Goal: Task Accomplishment & Management: Use online tool/utility

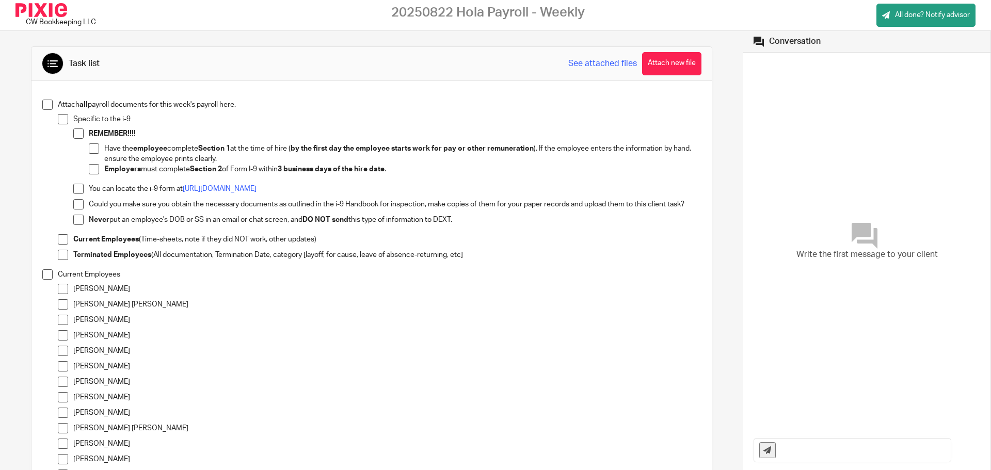
click at [651, 51] on div "Task list See attached files Attach new file" at bounding box center [371, 64] width 680 height 34
click at [650, 61] on button "Attach new file" at bounding box center [671, 63] width 59 height 23
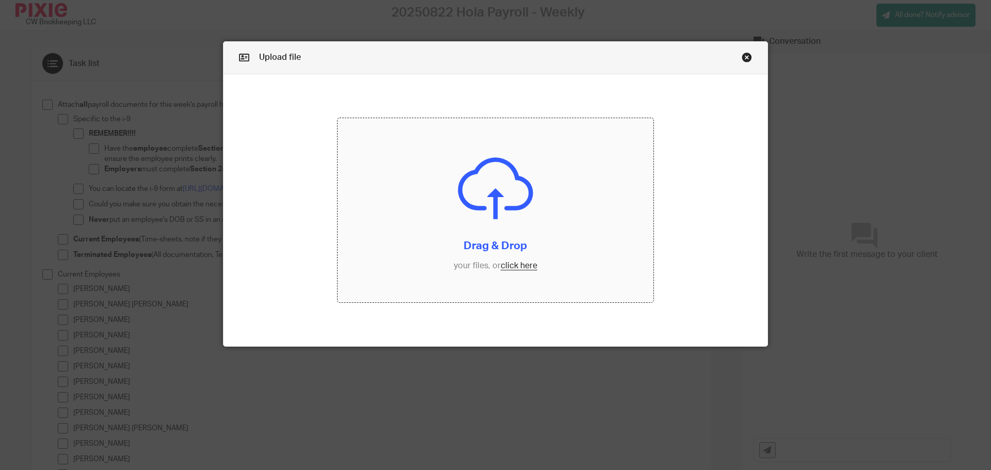
click at [520, 267] on input "file" at bounding box center [495, 210] width 316 height 185
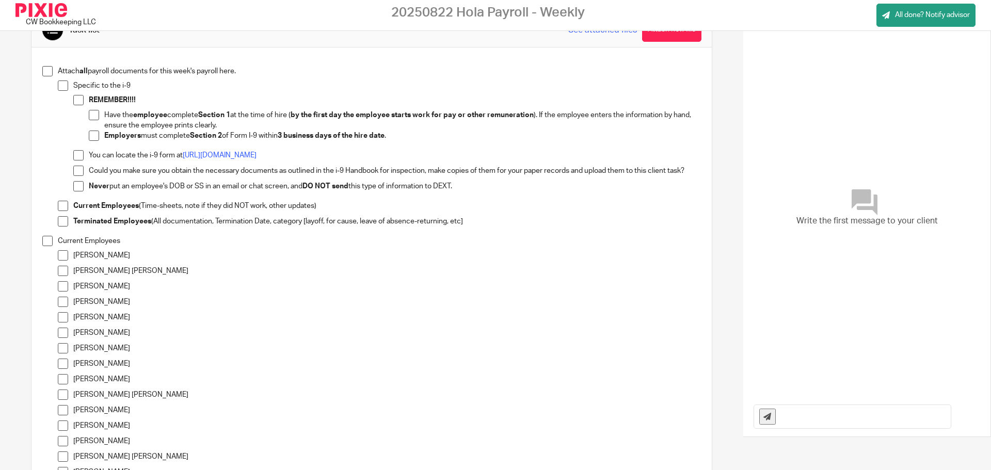
scroll to position [52, 0]
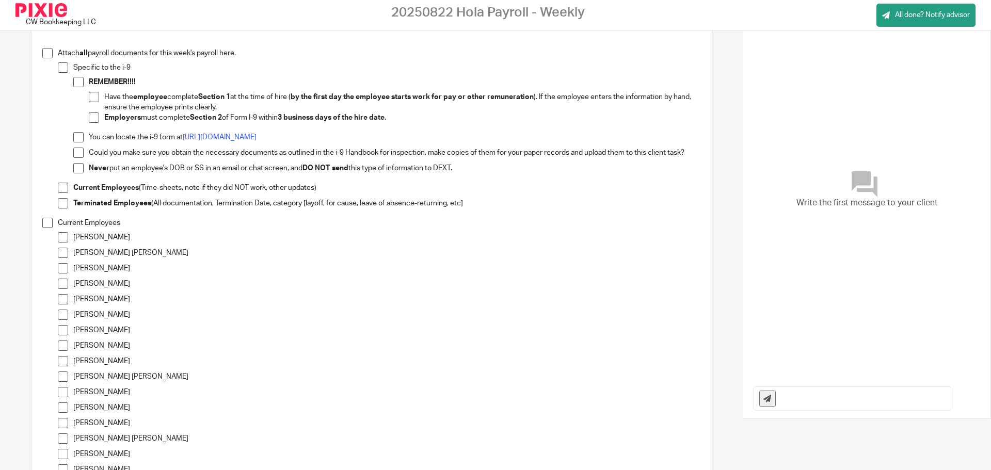
click at [794, 399] on input "text" at bounding box center [866, 398] width 170 height 23
drag, startPoint x: 778, startPoint y: 397, endPoint x: 990, endPoint y: 414, distance: 213.2
click at [990, 414] on main "CW Bookkeeping LLC 20250822 Hola Payroll - Weekly All done? Notify advisor Uplo…" at bounding box center [495, 235] width 991 height 470
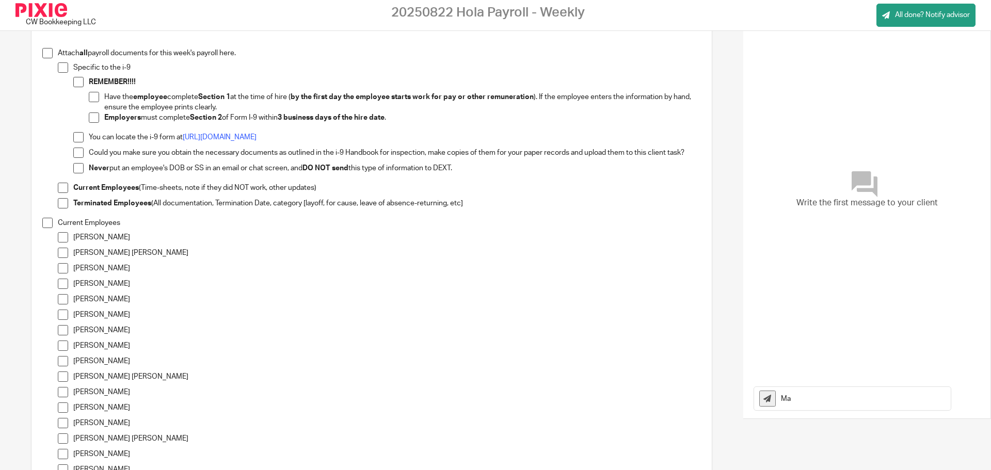
type input "M"
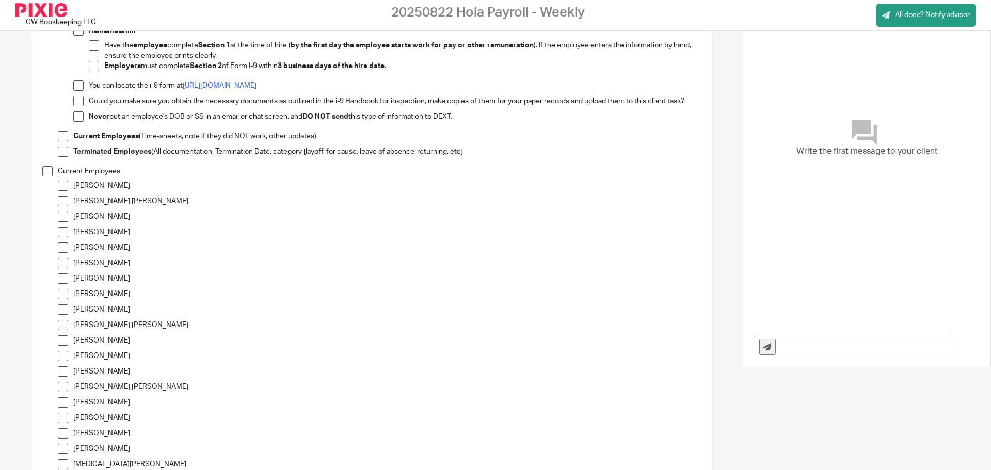
click at [66, 234] on span at bounding box center [63, 232] width 10 height 10
click at [60, 292] on span at bounding box center [63, 294] width 10 height 10
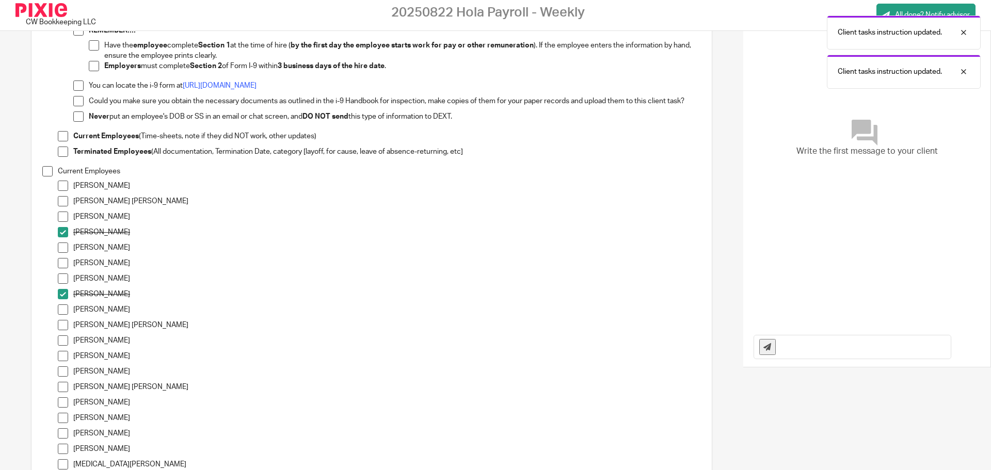
click at [63, 303] on li "[PERSON_NAME]" at bounding box center [379, 296] width 643 height 15
click at [63, 305] on span at bounding box center [63, 309] width 10 height 10
click at [65, 322] on span at bounding box center [63, 325] width 10 height 10
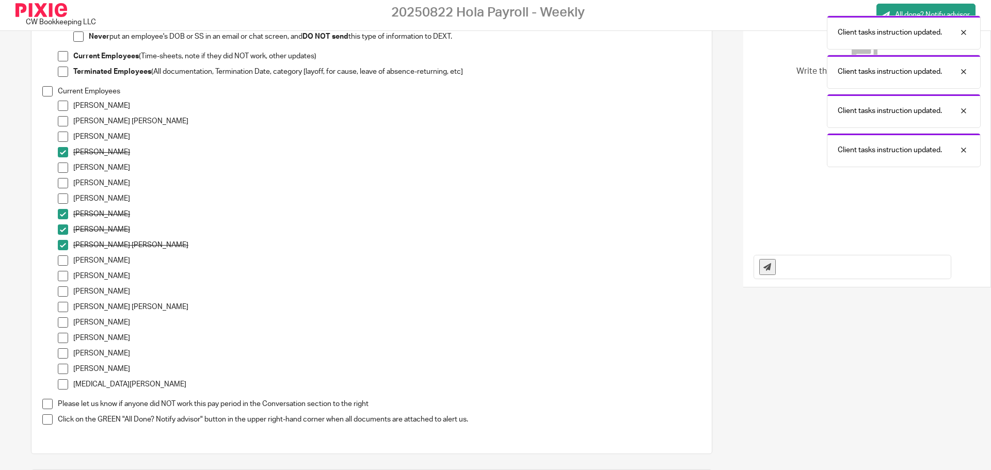
scroll to position [206, 0]
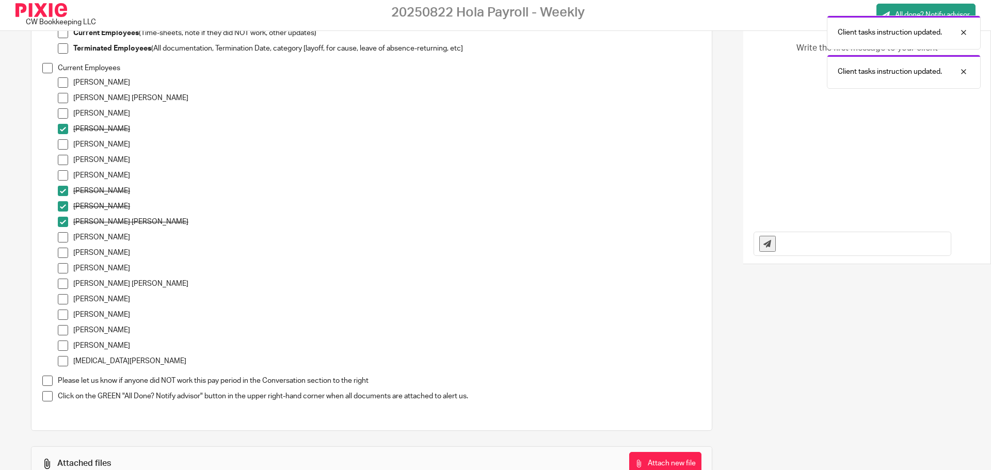
click at [61, 286] on span at bounding box center [63, 284] width 10 height 10
click at [64, 301] on span at bounding box center [63, 299] width 10 height 10
click at [64, 332] on span at bounding box center [63, 330] width 10 height 10
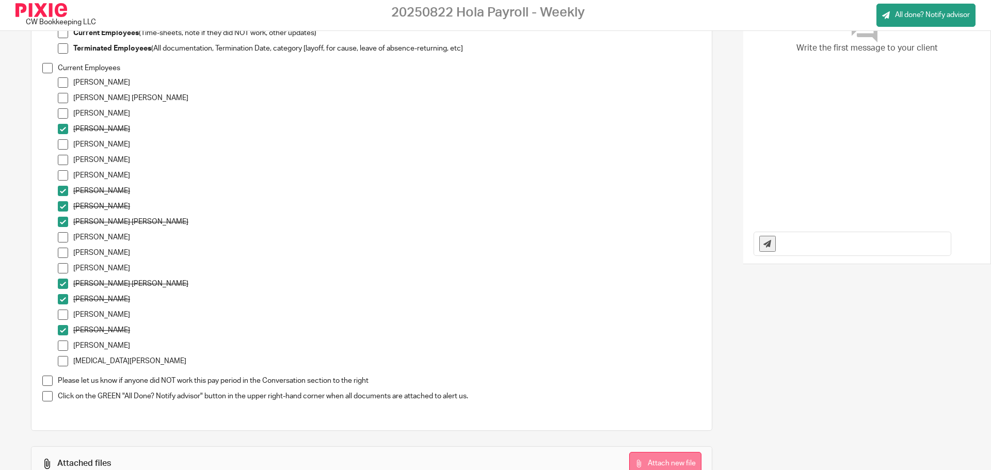
click at [680, 457] on button "Attach new file" at bounding box center [665, 463] width 72 height 23
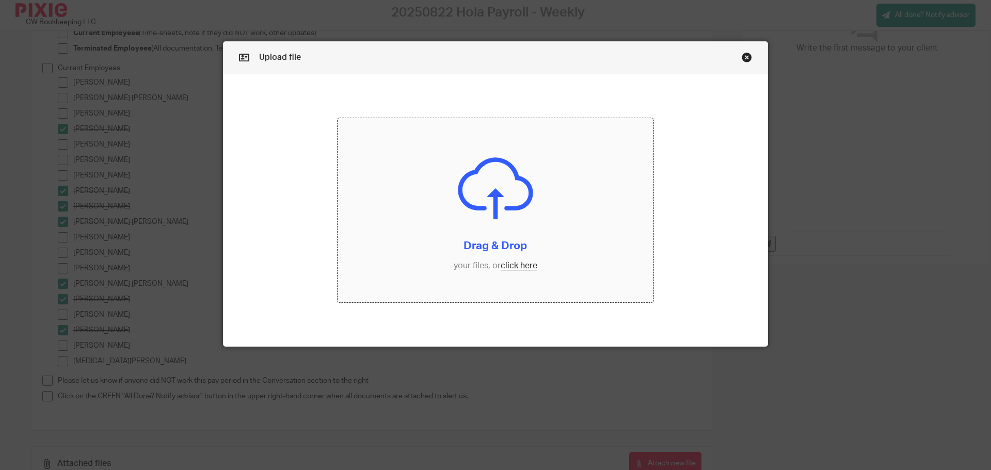
click at [506, 265] on input "file" at bounding box center [495, 210] width 316 height 185
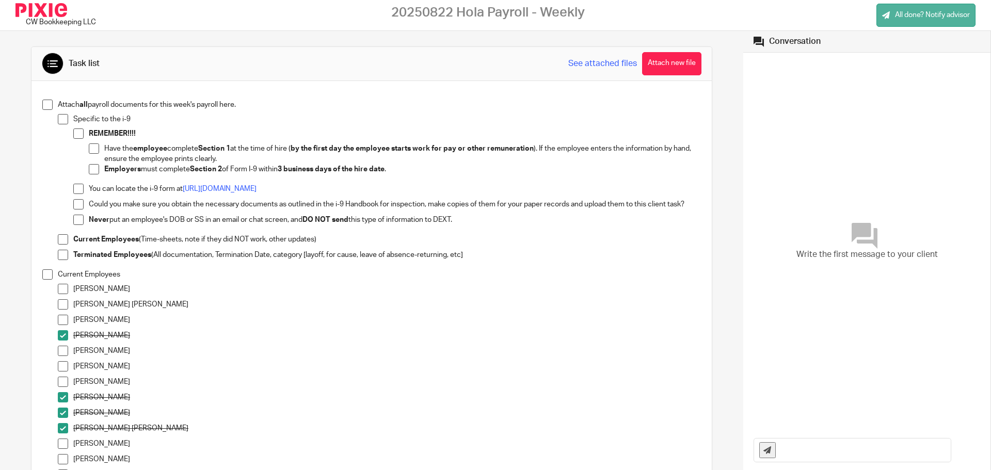
click at [917, 15] on span "All done? Notify advisor" at bounding box center [932, 15] width 75 height 10
